Goal: Information Seeking & Learning: Compare options

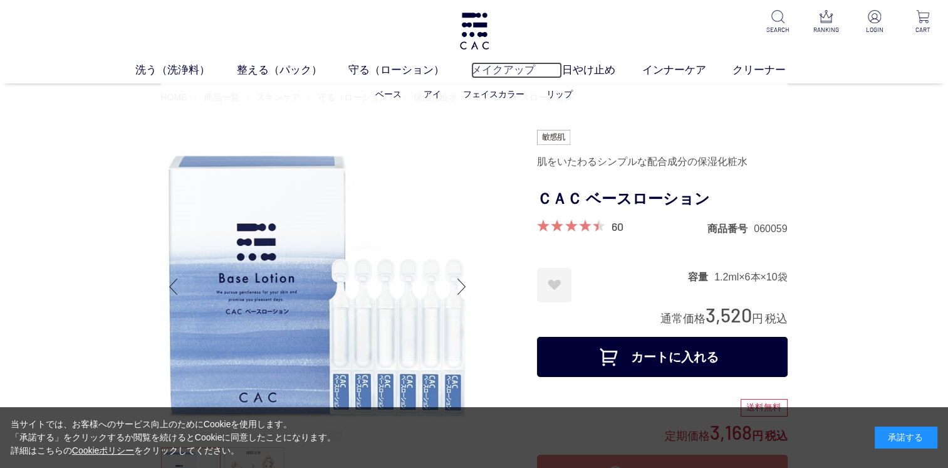
click at [505, 68] on link "メイクアップ" at bounding box center [516, 70] width 91 height 16
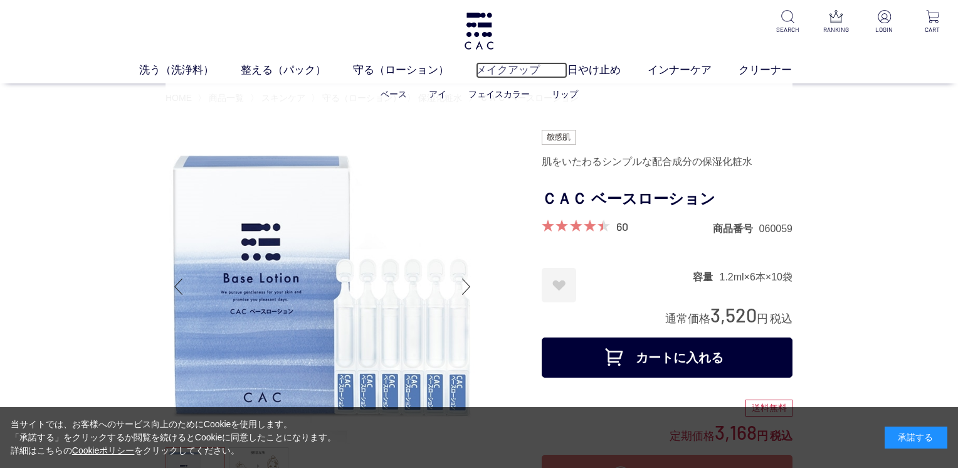
click at [505, 68] on link "メイクアップ" at bounding box center [521, 70] width 91 height 16
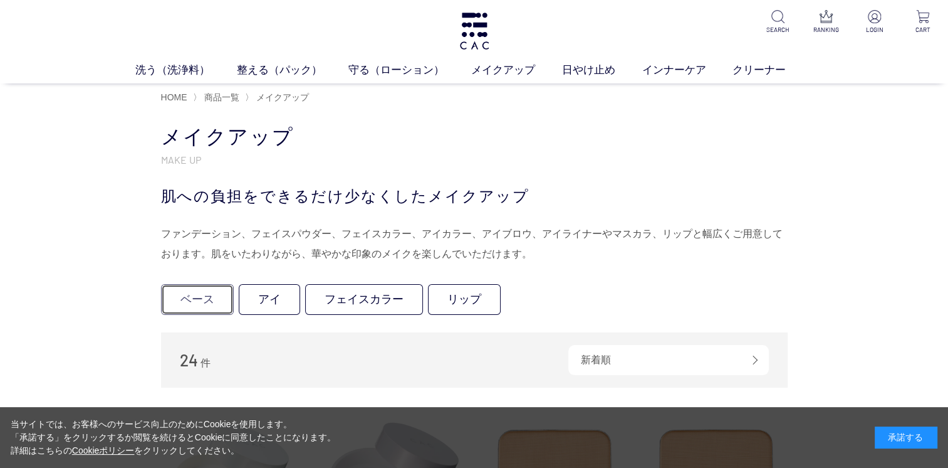
click at [198, 296] on link "ベース" at bounding box center [197, 299] width 73 height 31
click at [214, 297] on link "ベース" at bounding box center [197, 299] width 73 height 31
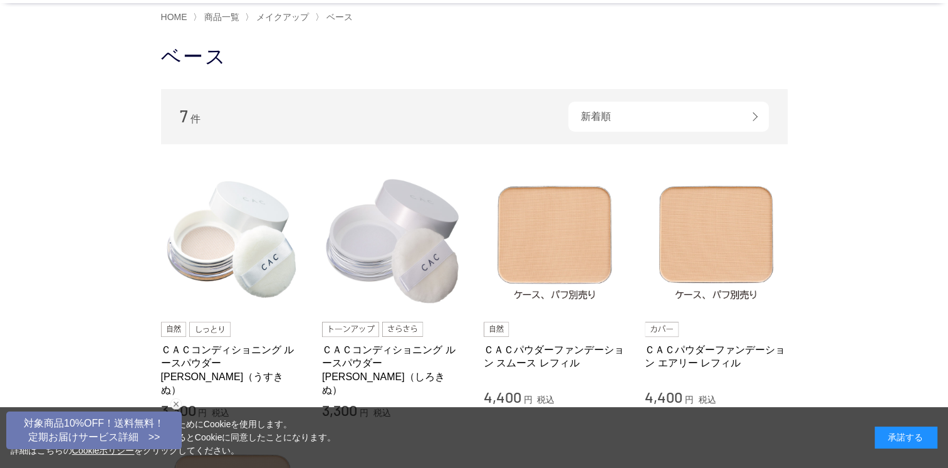
scroll to position [78, 0]
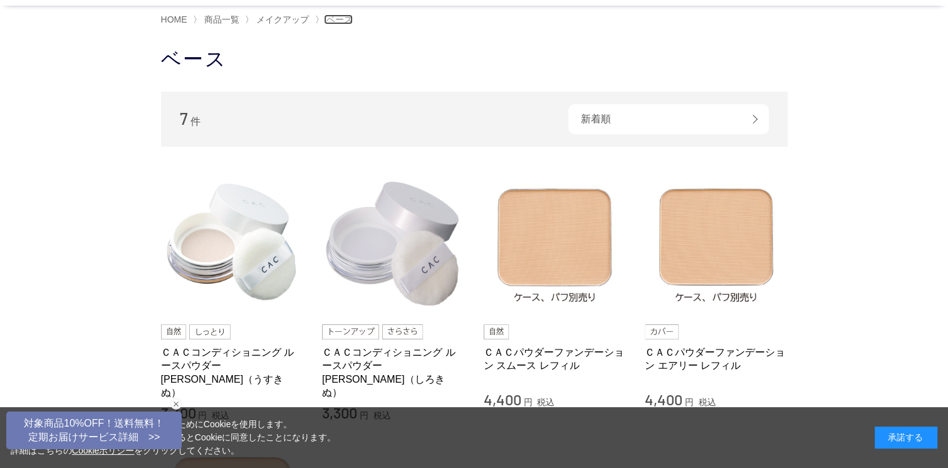
click at [337, 20] on span "ベース" at bounding box center [340, 19] width 26 height 10
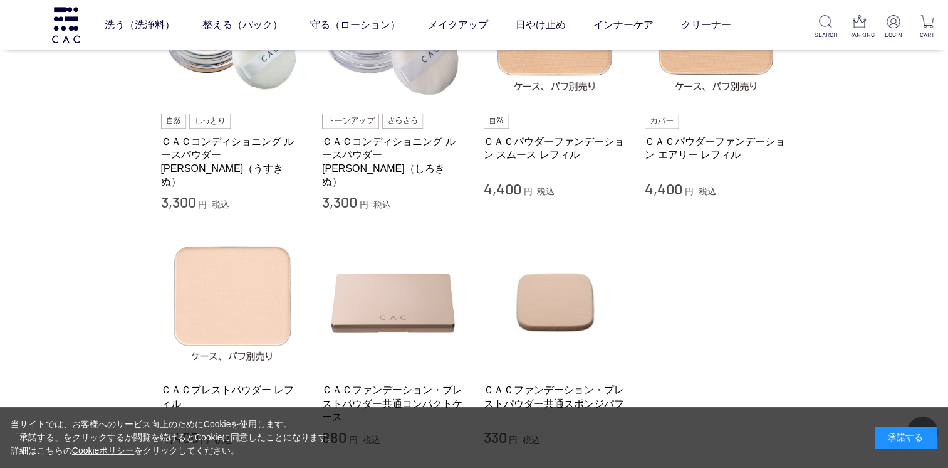
scroll to position [177, 0]
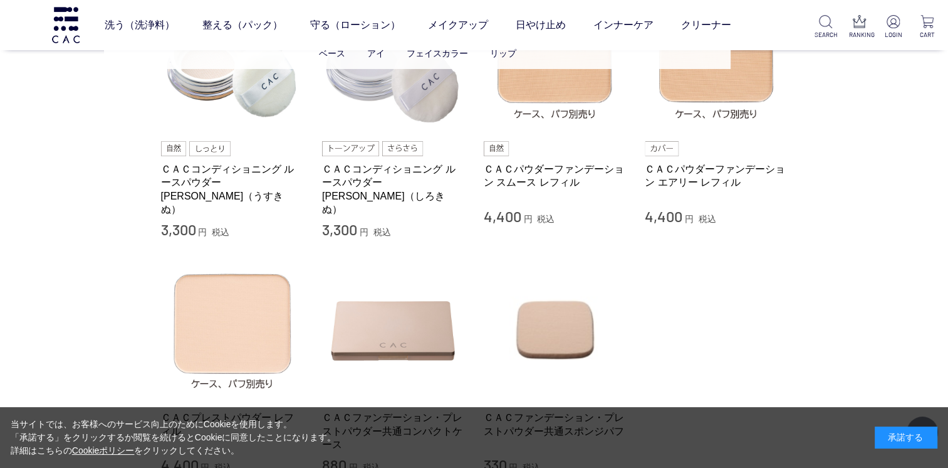
click at [549, 65] on ul "ベース アイ フェイスカラー リップ" at bounding box center [417, 53] width 627 height 31
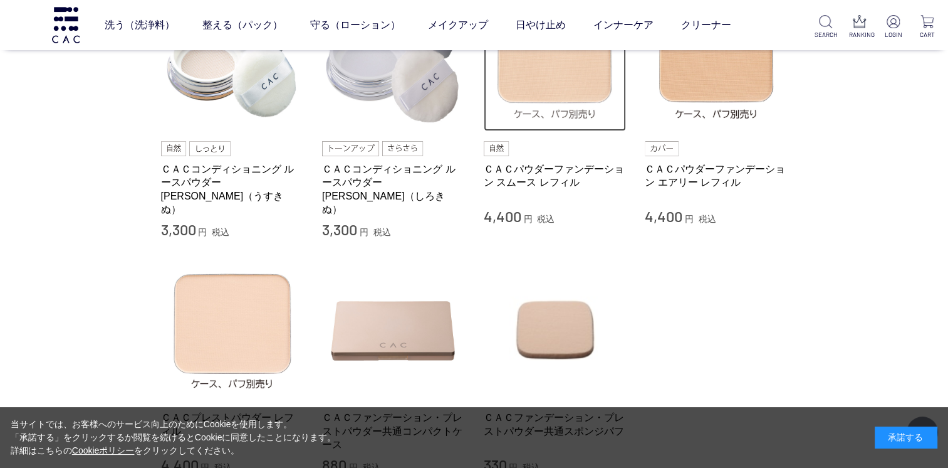
click at [549, 84] on img at bounding box center [555, 60] width 143 height 143
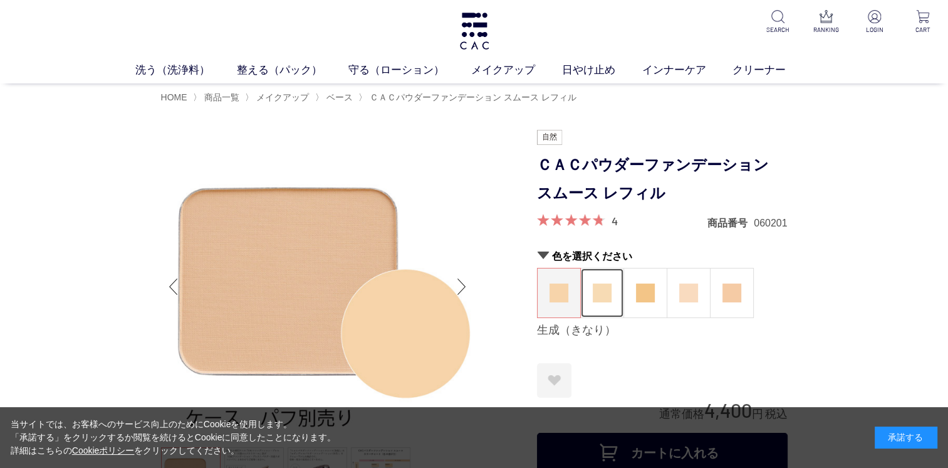
click at [602, 293] on img at bounding box center [602, 292] width 19 height 19
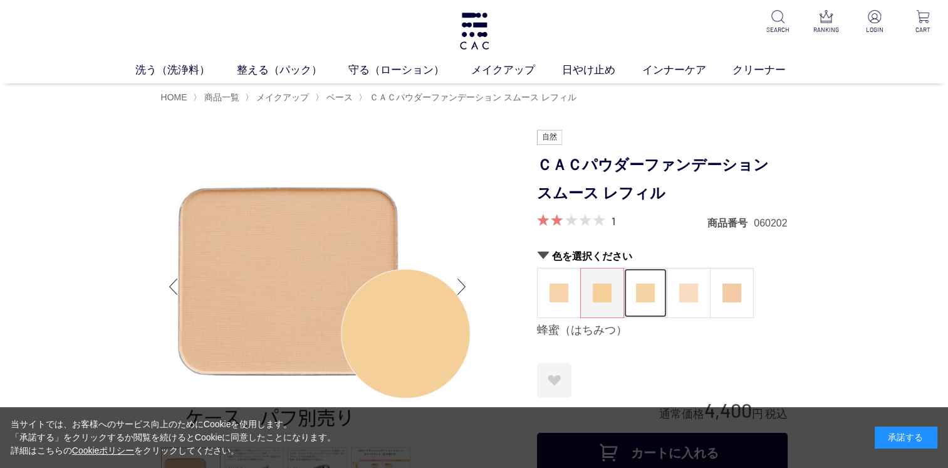
click at [644, 295] on img at bounding box center [645, 292] width 19 height 19
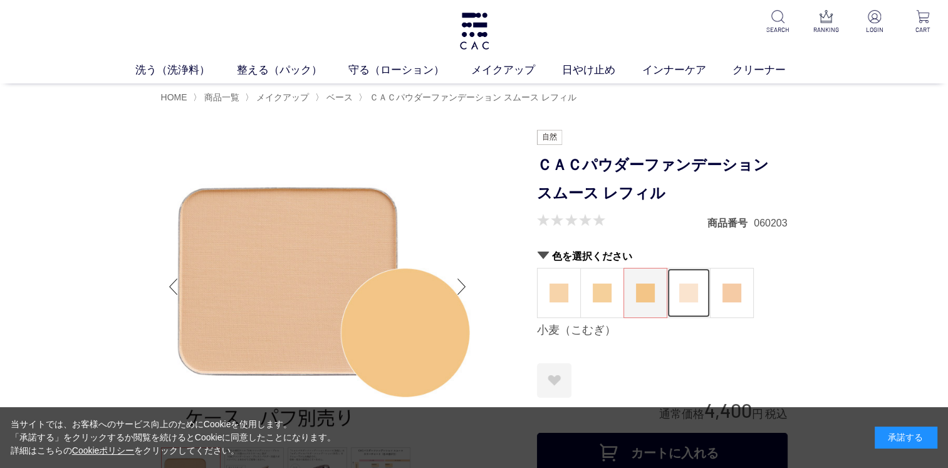
click at [687, 295] on img at bounding box center [688, 292] width 19 height 19
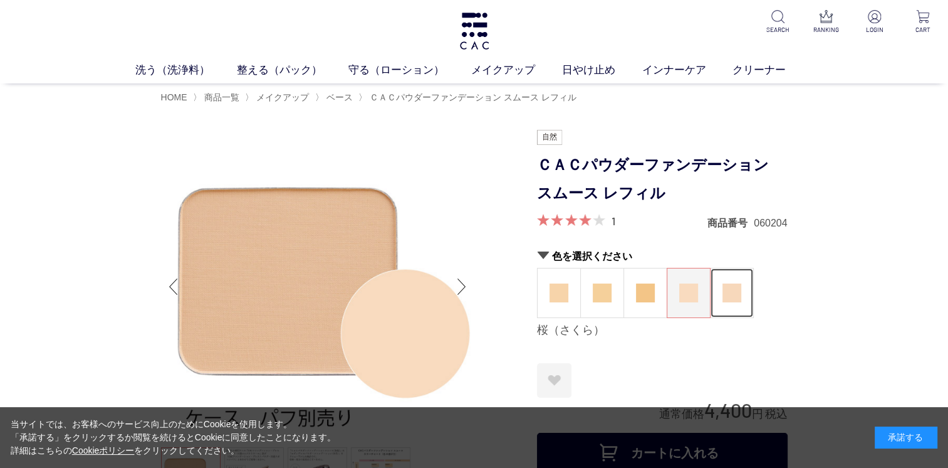
click at [731, 297] on img at bounding box center [732, 292] width 19 height 19
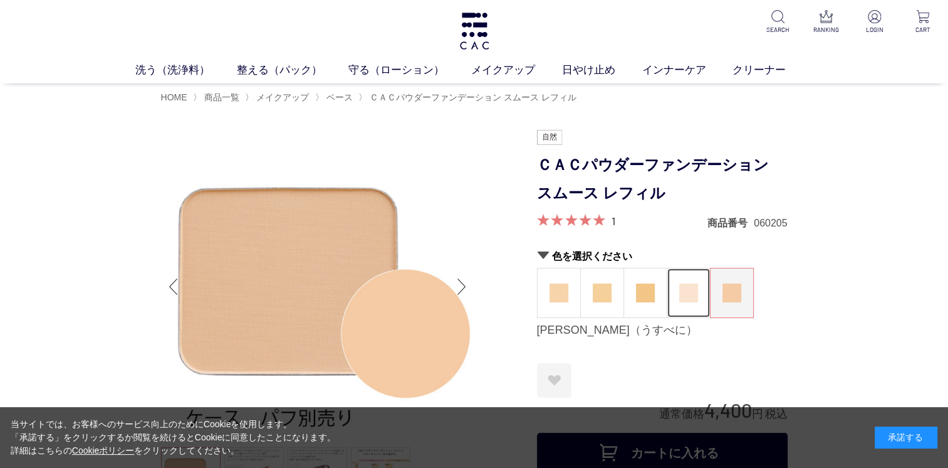
click at [691, 291] on img at bounding box center [688, 292] width 19 height 19
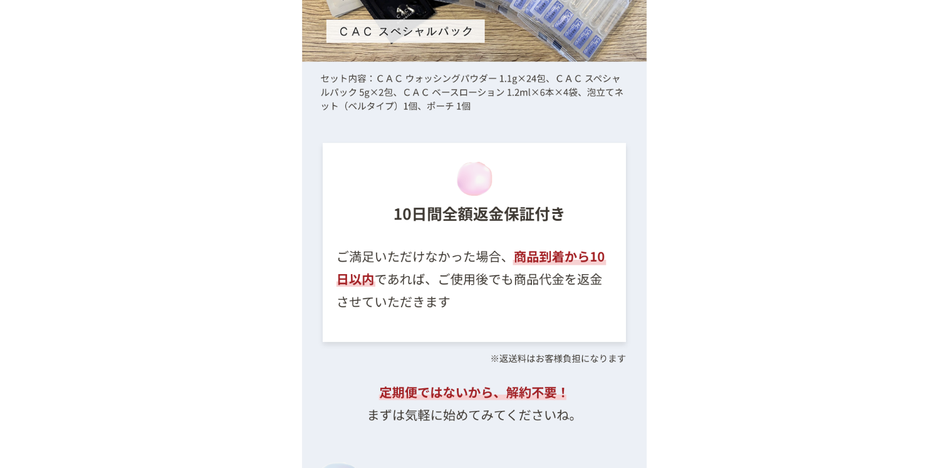
scroll to position [12871, 0]
